Goal: Use online tool/utility: Utilize a website feature to perform a specific function

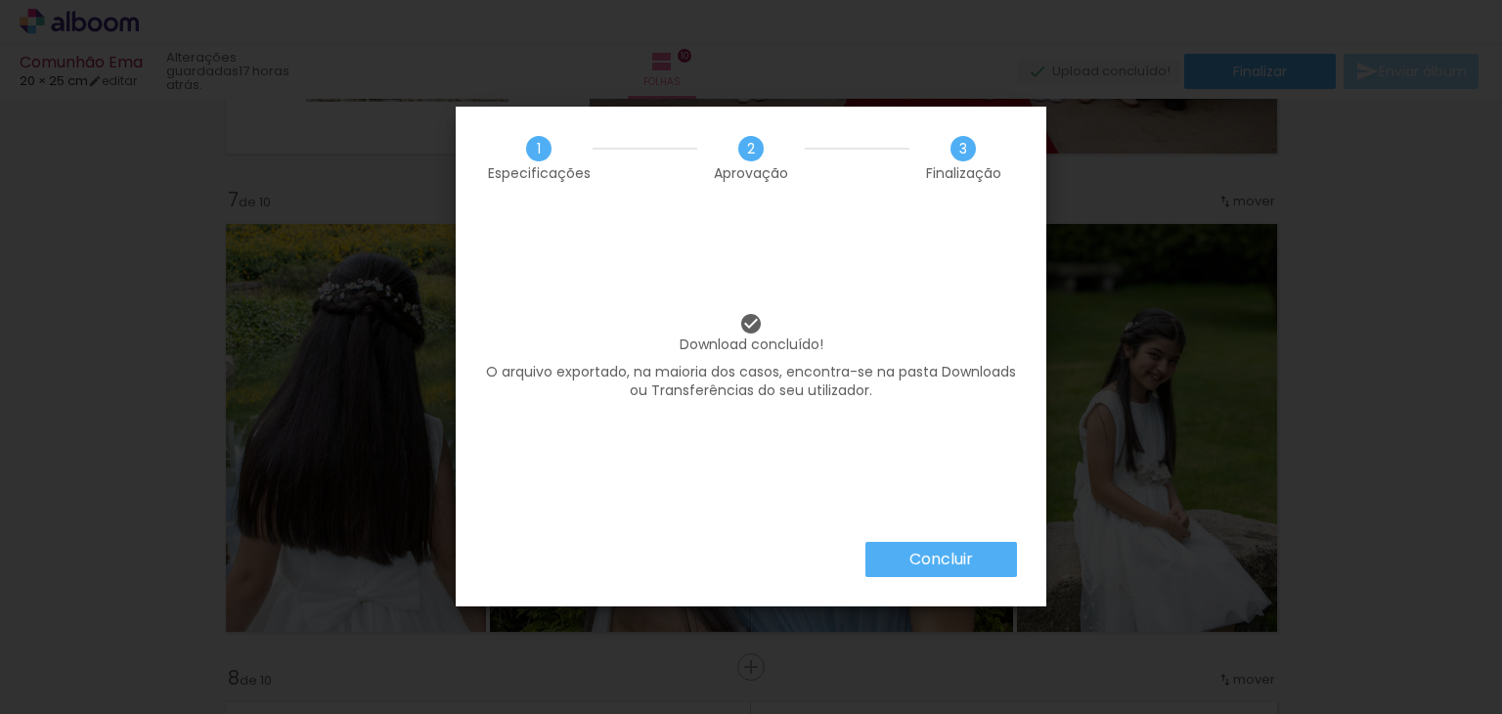
scroll to position [0, 4249]
click at [0, 0] on slot "Concluir" at bounding box center [0, 0] width 0 height 0
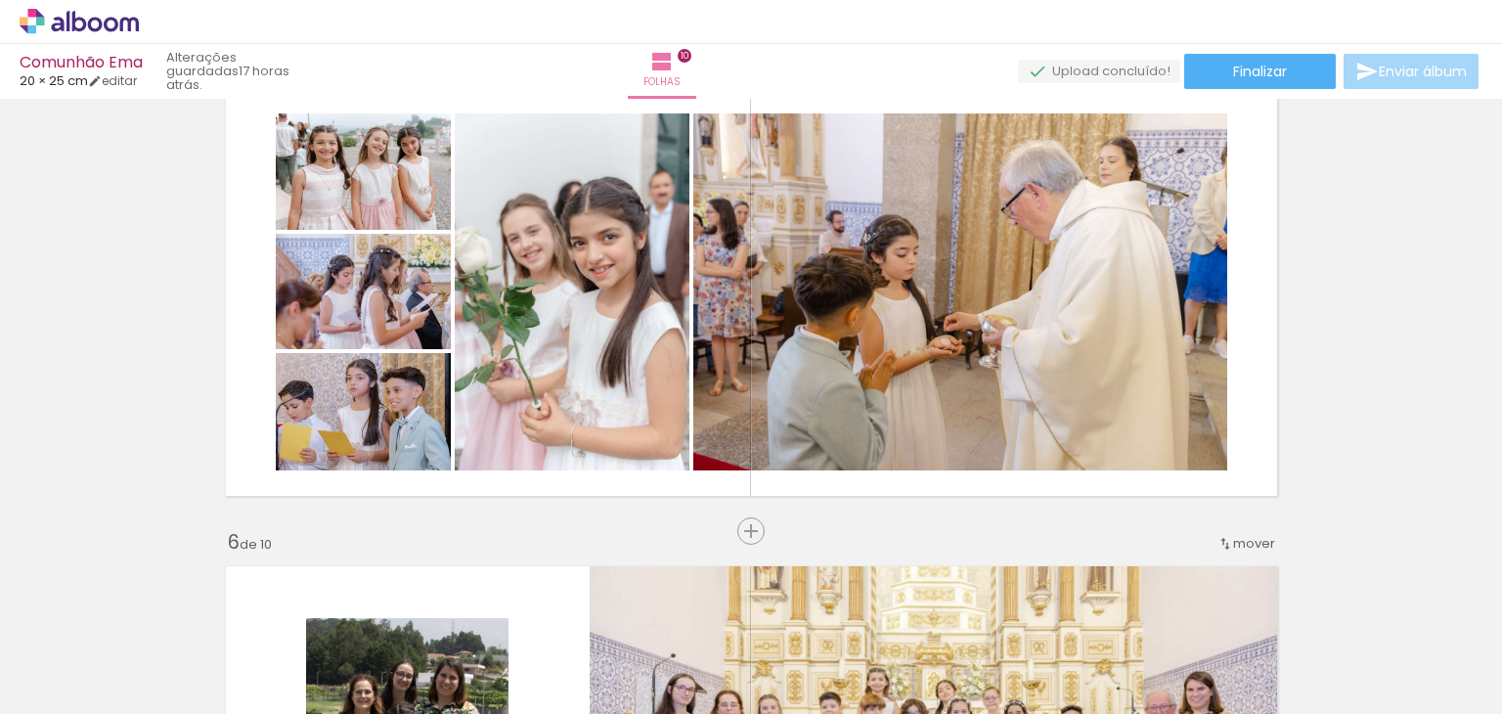
scroll to position [1932, 0]
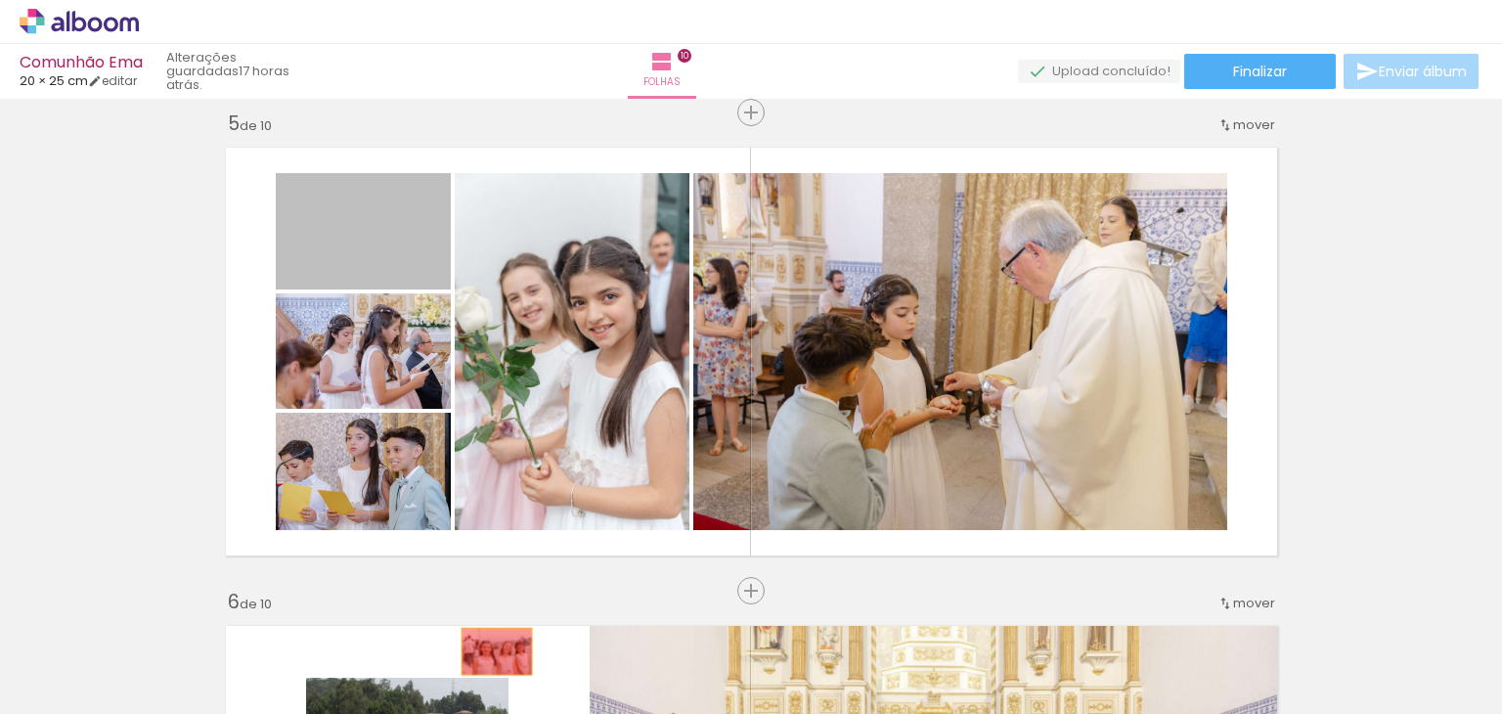
drag, startPoint x: 379, startPoint y: 256, endPoint x: 489, endPoint y: 651, distance: 410.0
click at [489, 651] on quentale-workspace at bounding box center [751, 357] width 1502 height 714
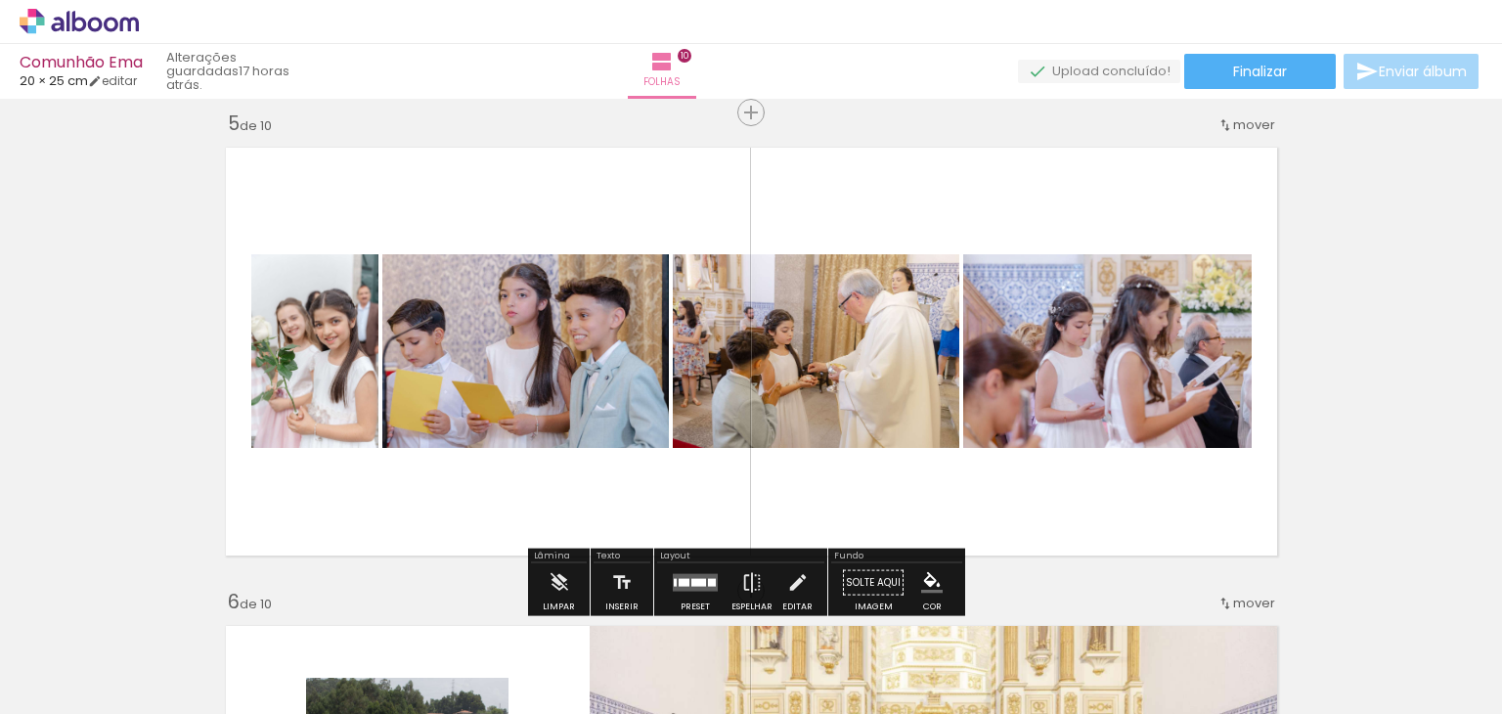
click at [695, 574] on quentale-layouter at bounding box center [695, 583] width 45 height 18
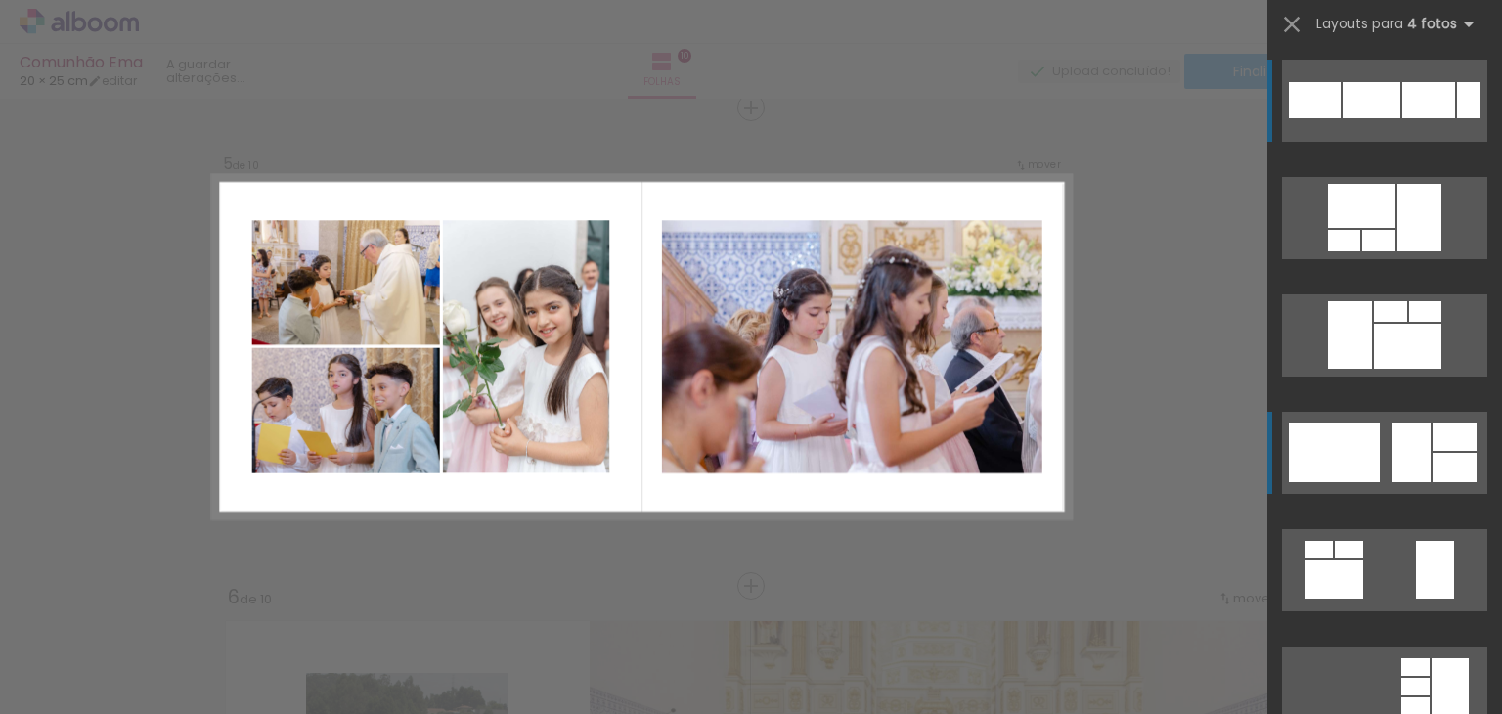
scroll to position [1937, 0]
click at [1401, 251] on div at bounding box center [1420, 217] width 44 height 67
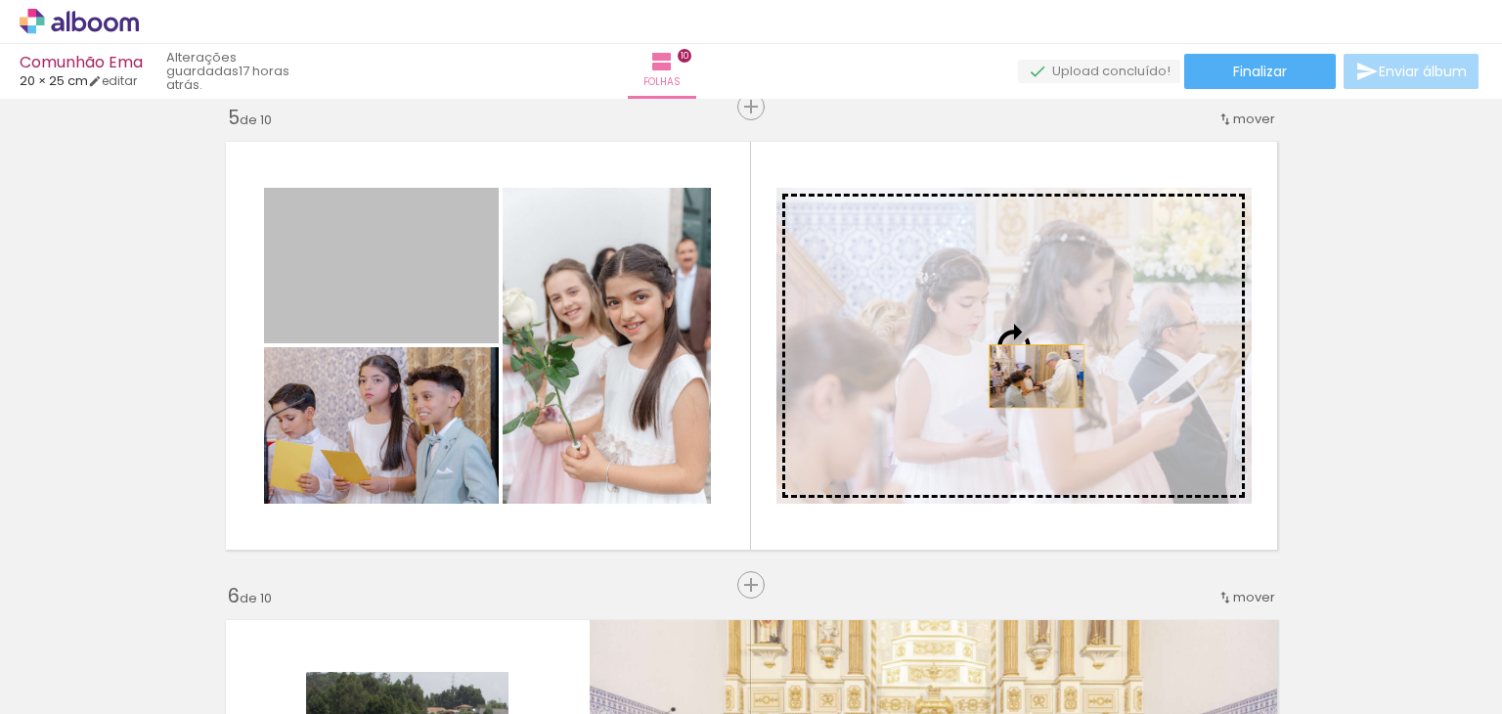
drag, startPoint x: 753, startPoint y: 337, endPoint x: 1074, endPoint y: 384, distance: 324.2
click at [0, 0] on slot at bounding box center [0, 0] width 0 height 0
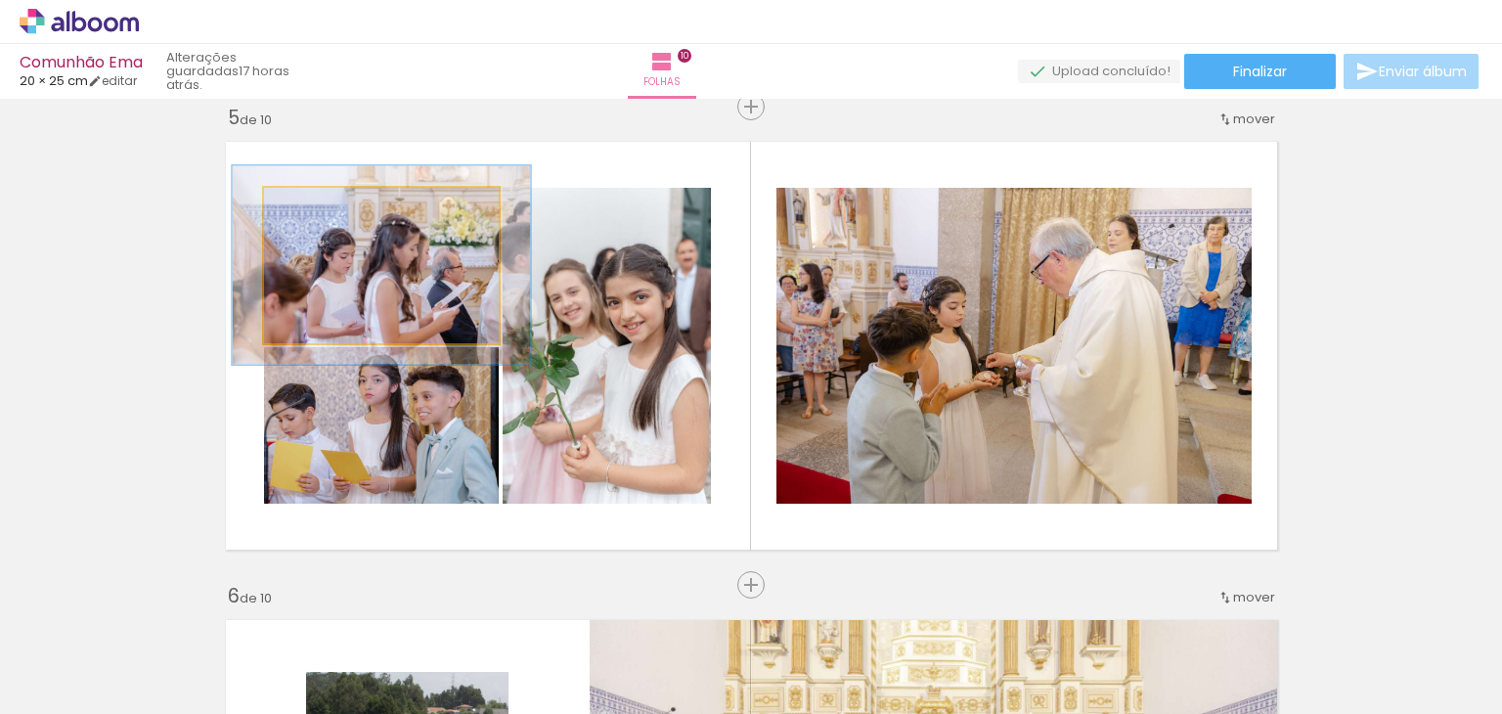
drag, startPoint x: 311, startPoint y: 207, endPoint x: 325, endPoint y: 208, distance: 13.7
type paper-slider "127"
click at [325, 208] on div at bounding box center [328, 209] width 18 height 18
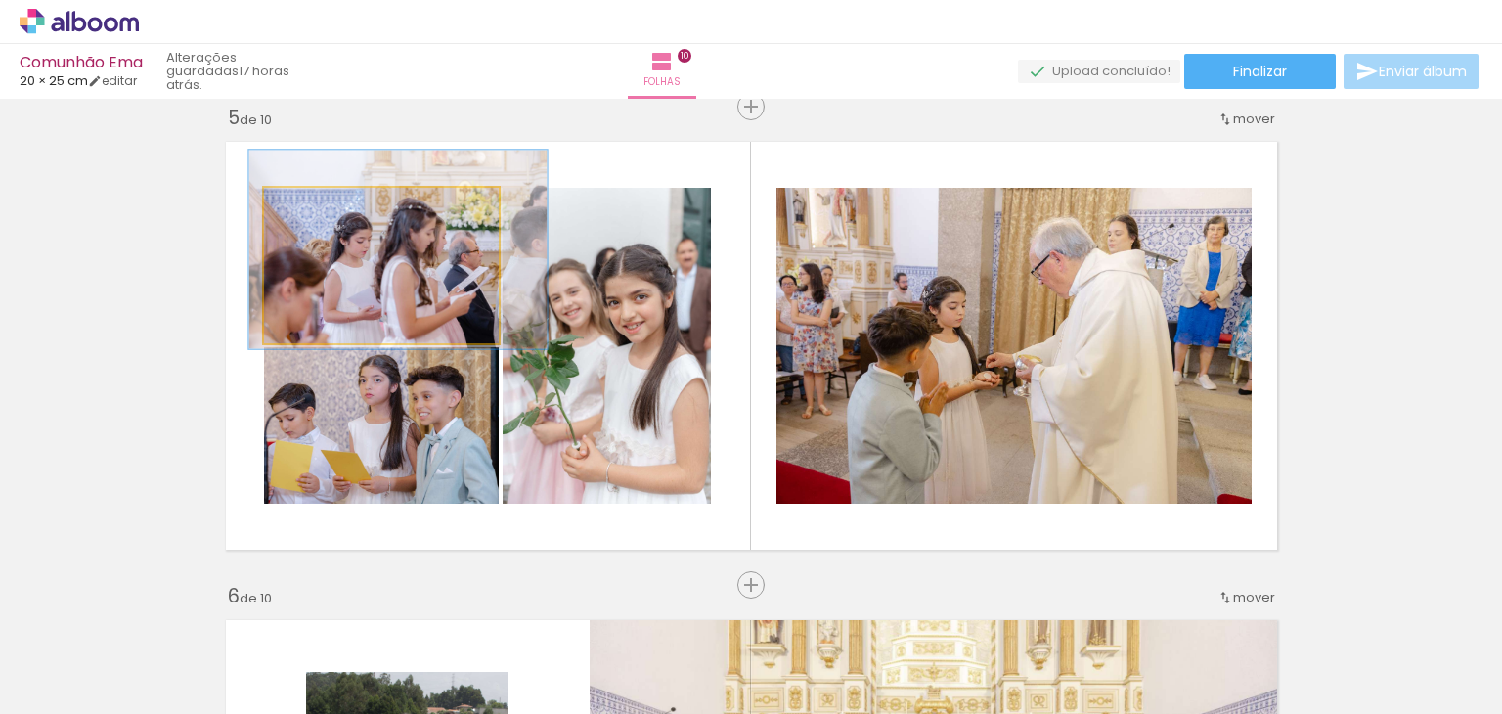
drag, startPoint x: 364, startPoint y: 279, endPoint x: 380, endPoint y: 263, distance: 22.8
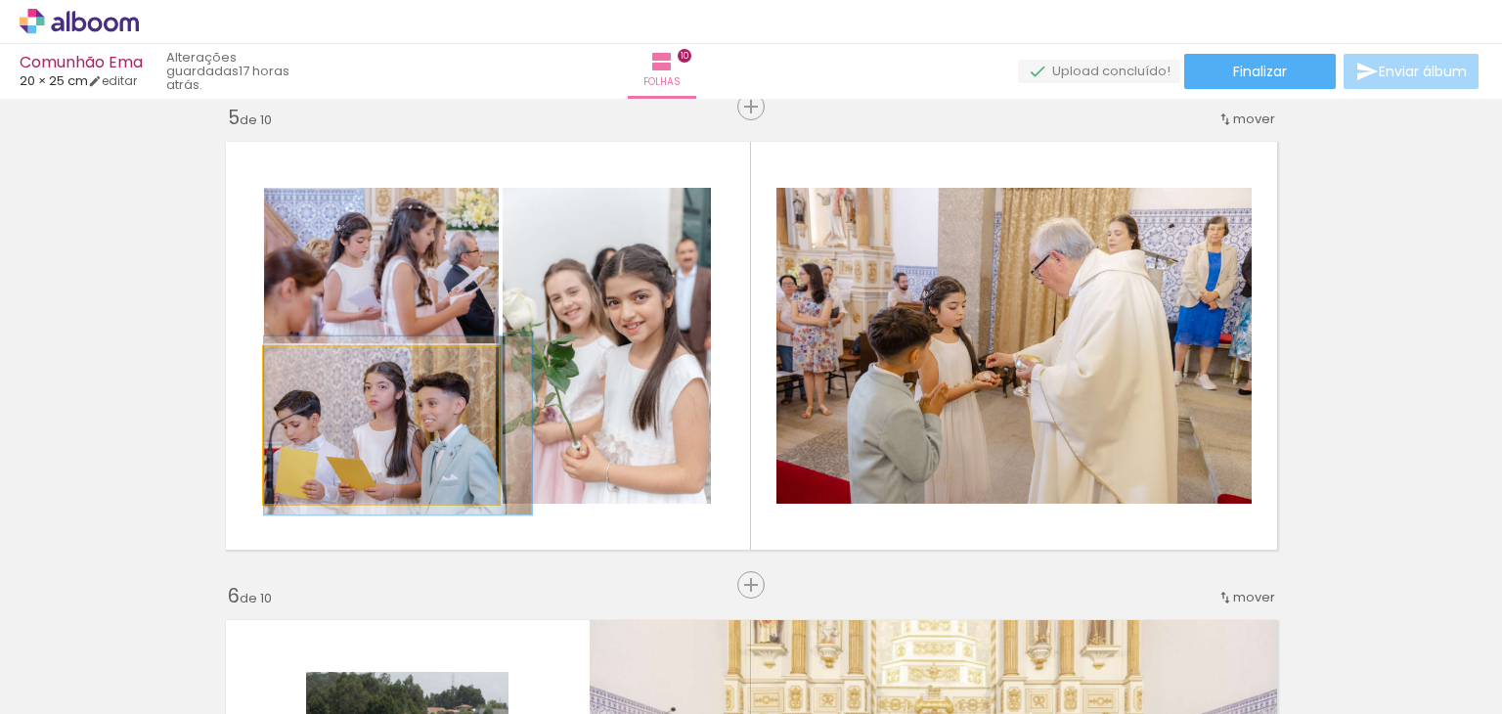
drag, startPoint x: 325, startPoint y: 440, endPoint x: 344, endPoint y: 447, distance: 20.7
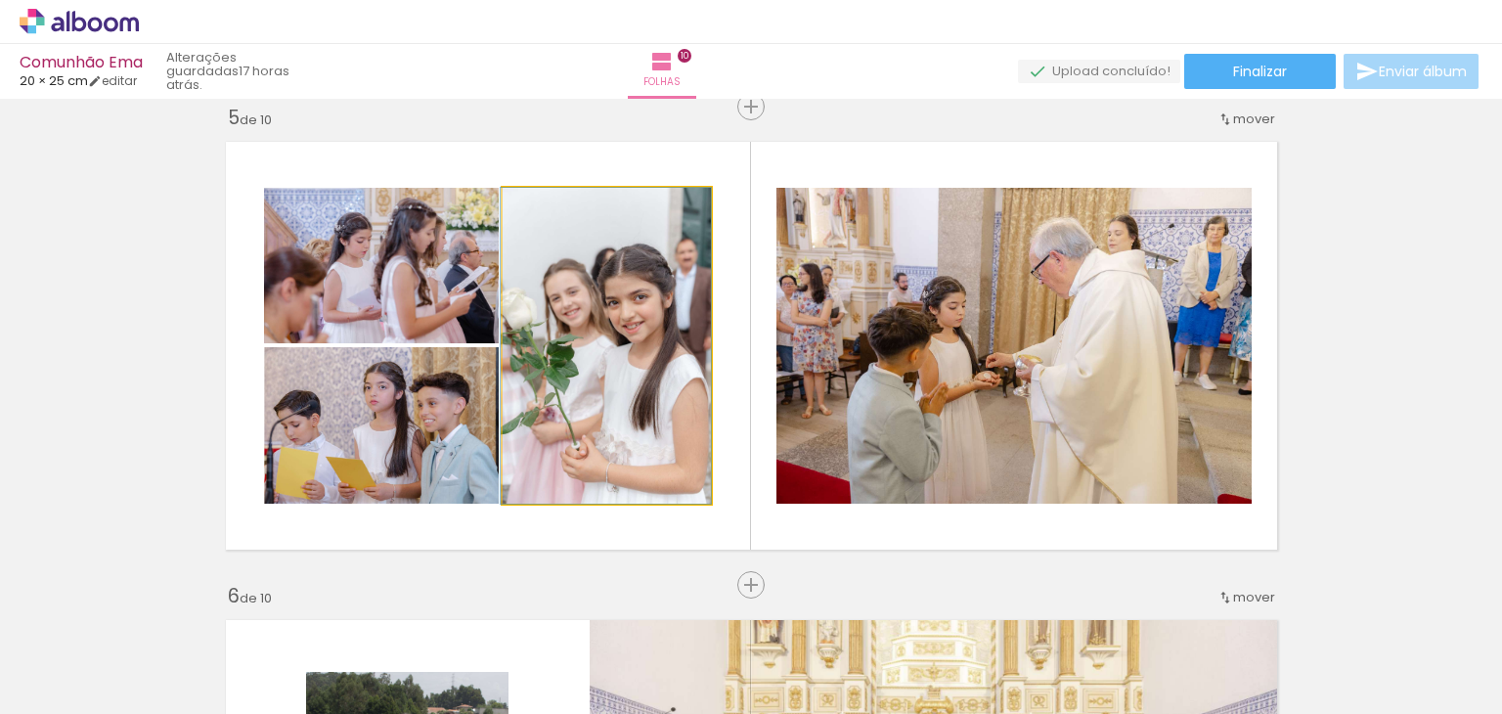
drag, startPoint x: 593, startPoint y: 370, endPoint x: 559, endPoint y: 363, distance: 33.9
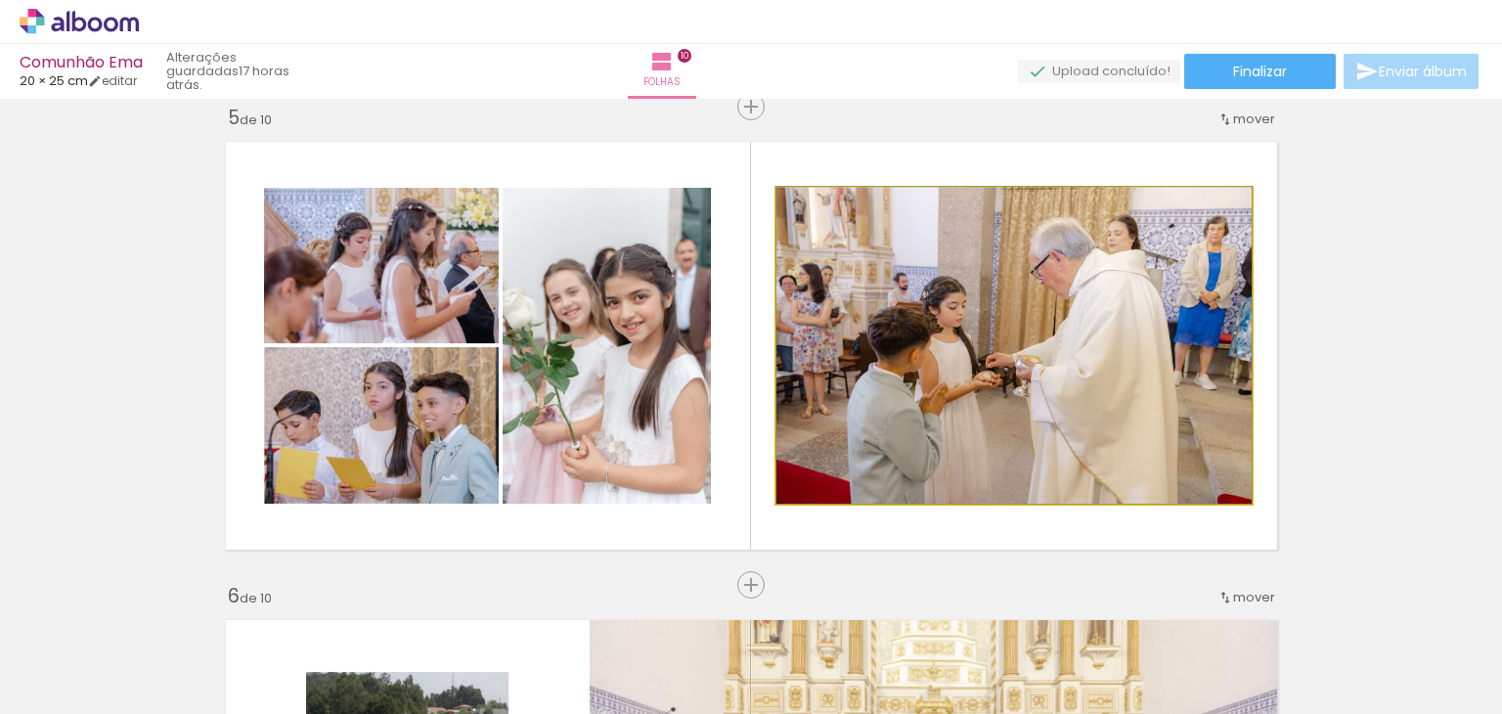
drag, startPoint x: 978, startPoint y: 313, endPoint x: 973, endPoint y: 296, distance: 17.3
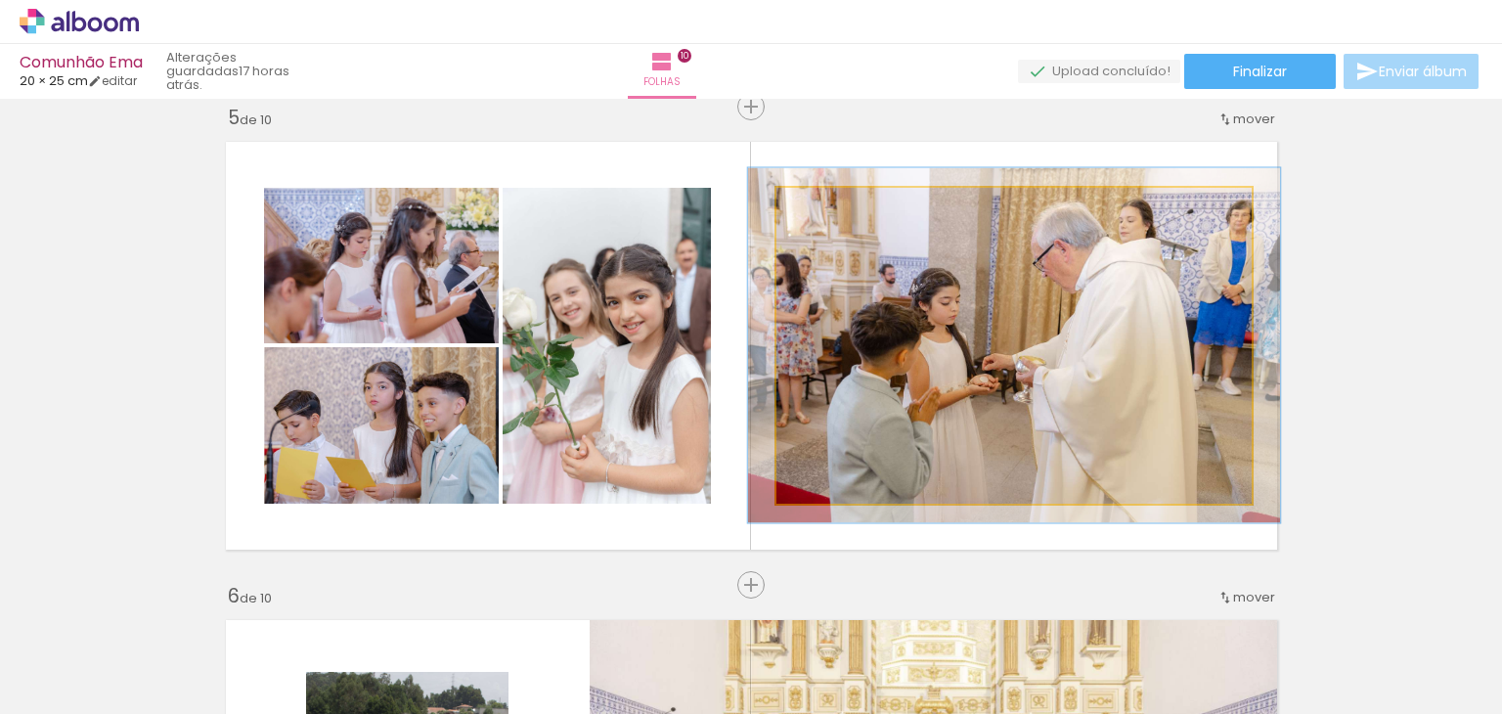
type paper-slider "112"
click at [826, 208] on div at bounding box center [831, 209] width 18 height 18
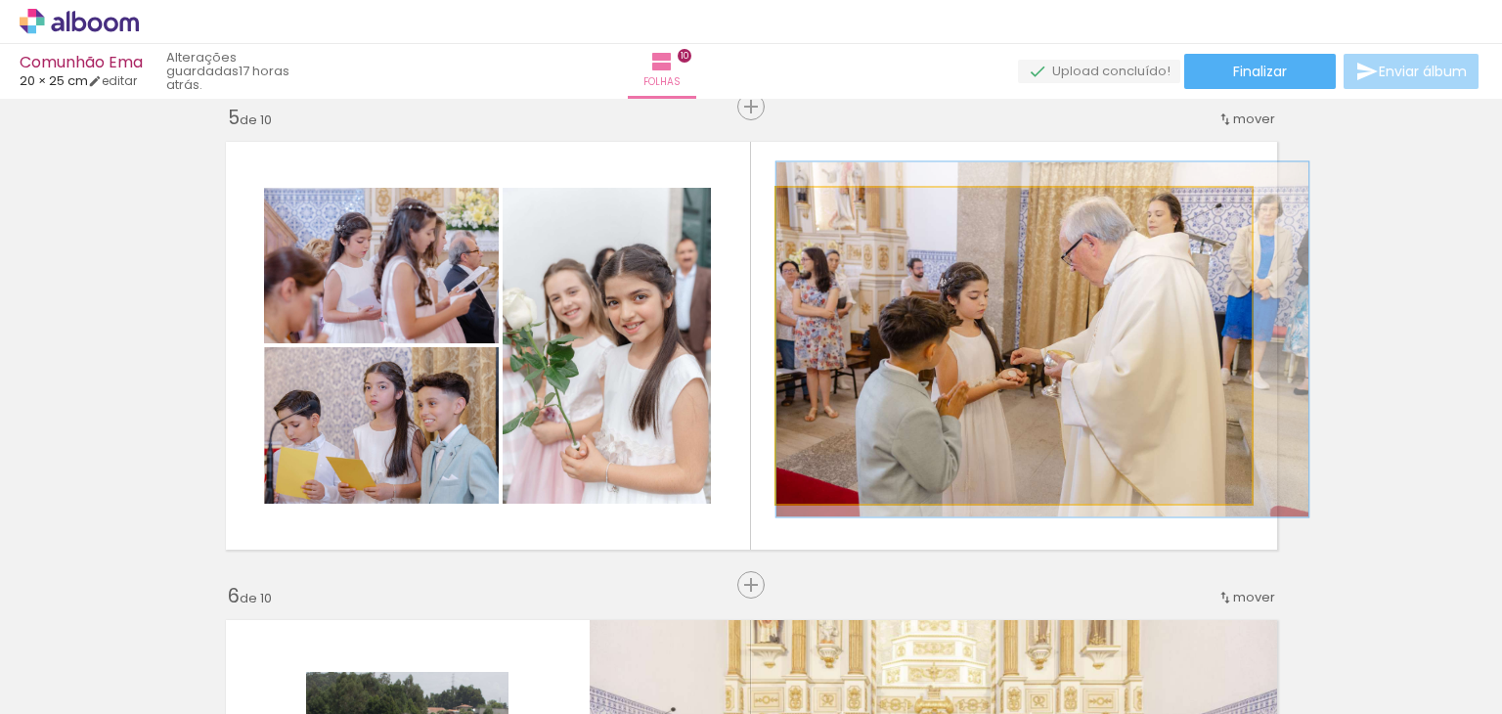
drag, startPoint x: 947, startPoint y: 320, endPoint x: 982, endPoint y: 313, distance: 35.9
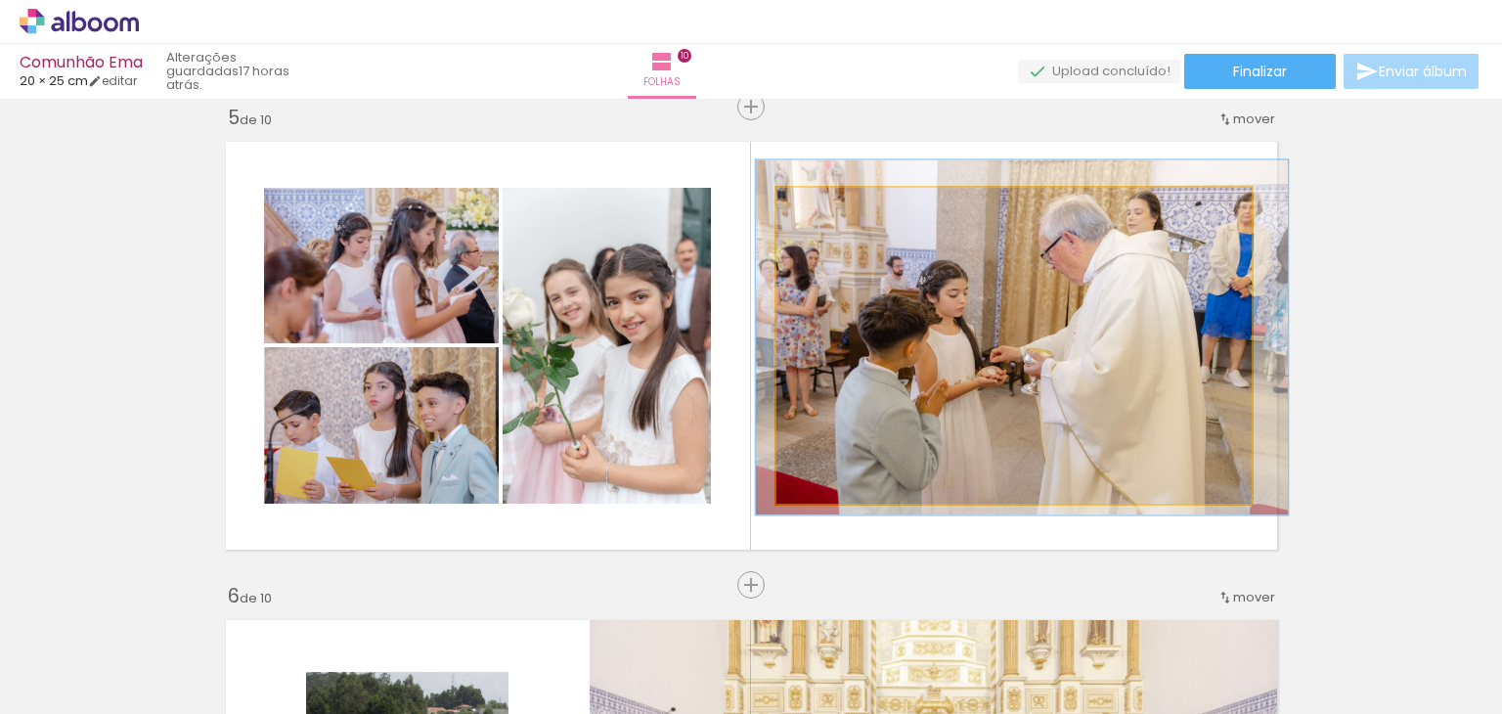
drag, startPoint x: 1022, startPoint y: 341, endPoint x: 999, endPoint y: 340, distance: 22.5
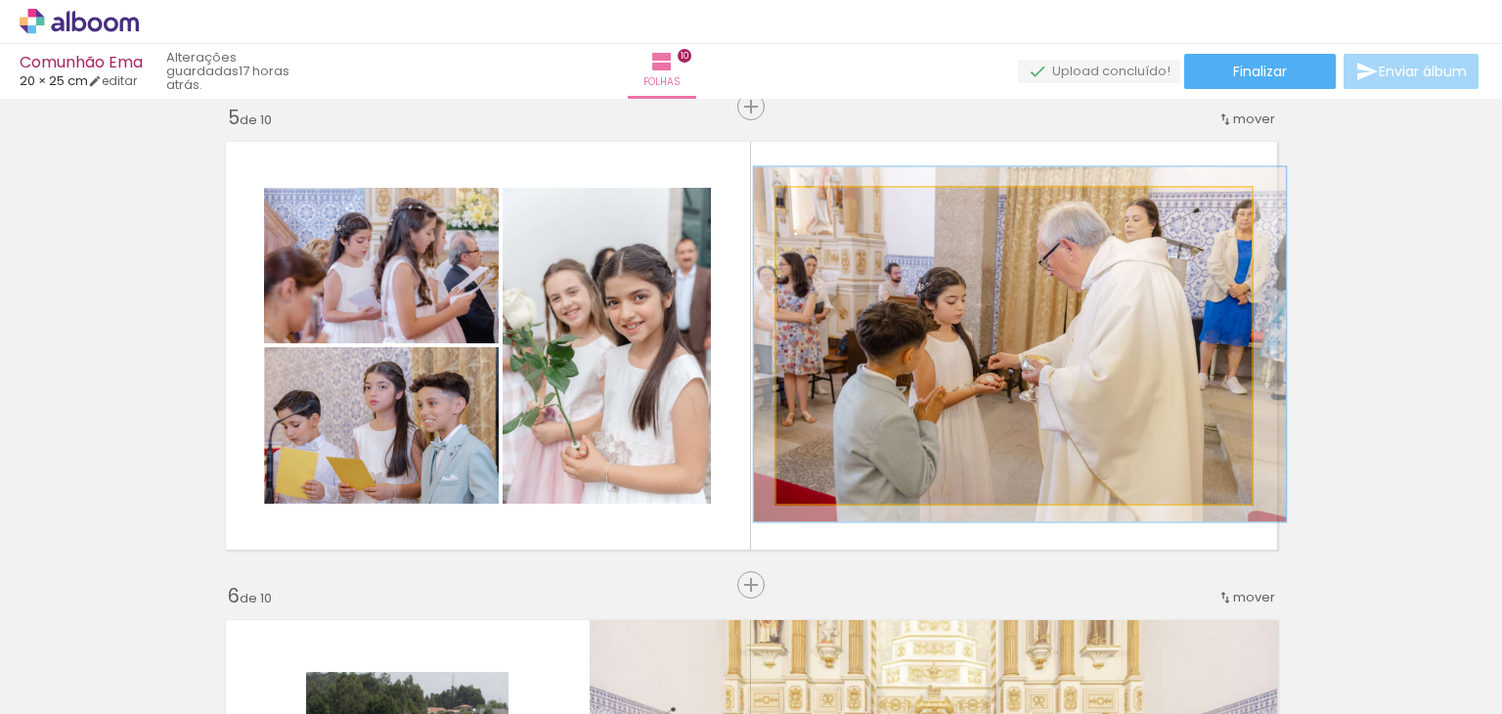
drag, startPoint x: 999, startPoint y: 343, endPoint x: 996, endPoint y: 357, distance: 14.0
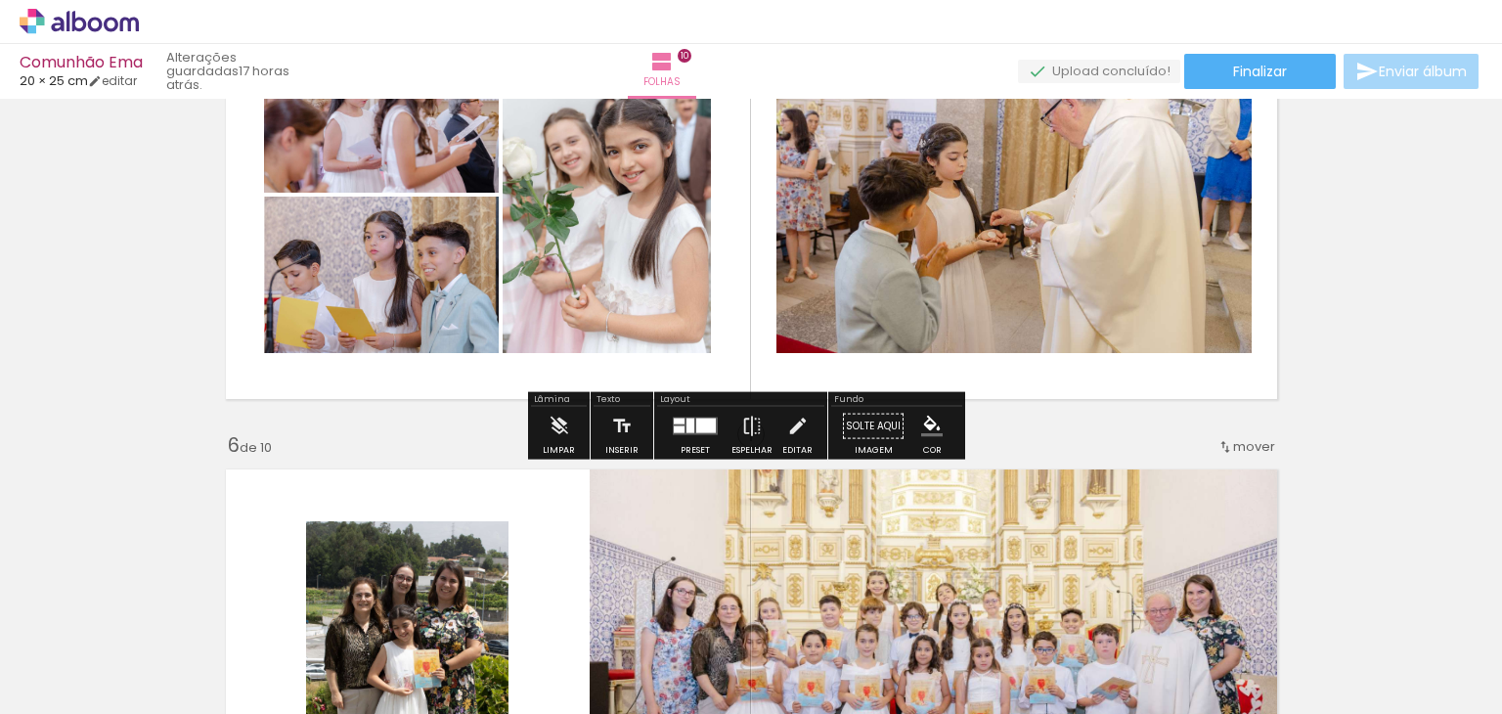
scroll to position [2231, 0]
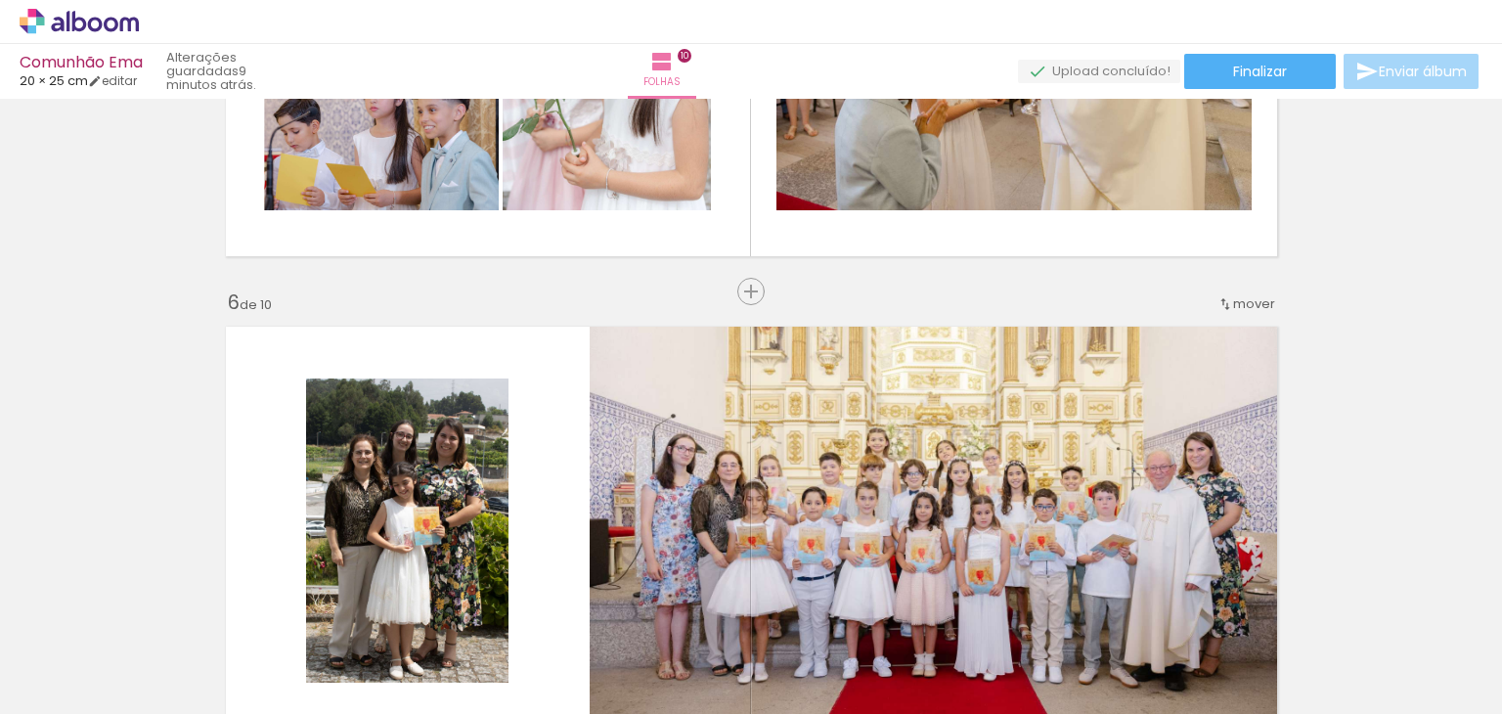
scroll to position [0, 4249]
